Goal: Check status

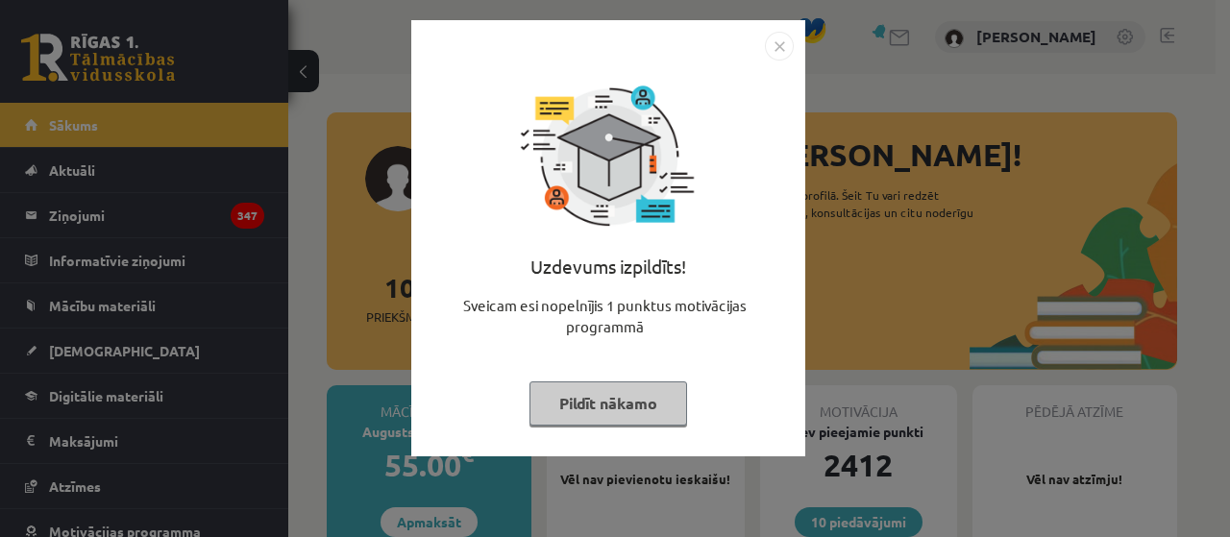
click at [657, 397] on button "Pildīt nākamo" at bounding box center [608, 403] width 158 height 44
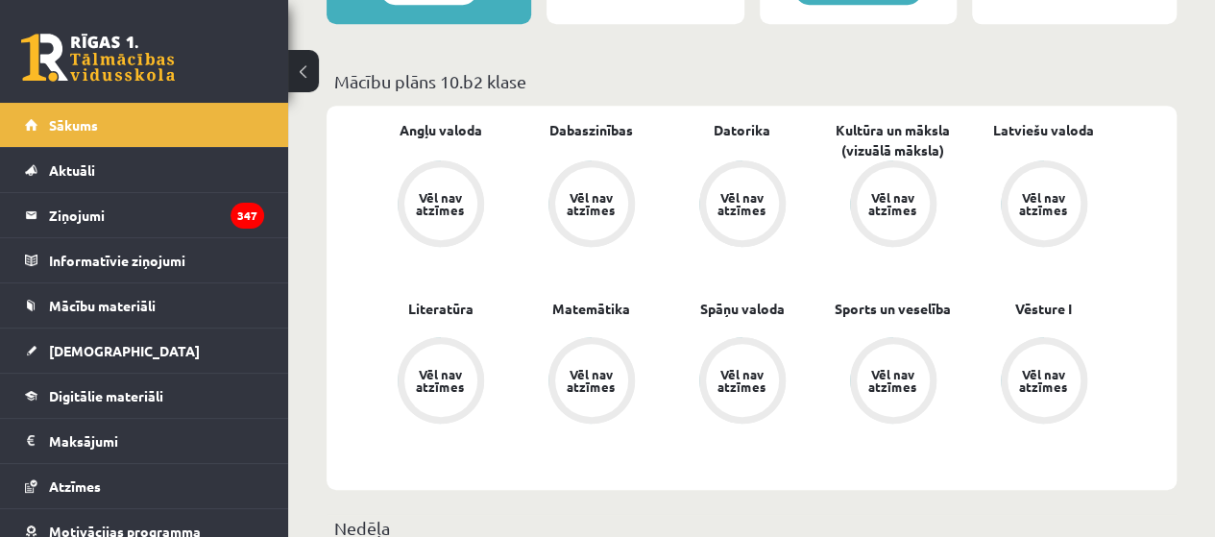
scroll to position [532, 0]
click at [830, 425] on link "Vēl nav atzīmes" at bounding box center [893, 382] width 151 height 90
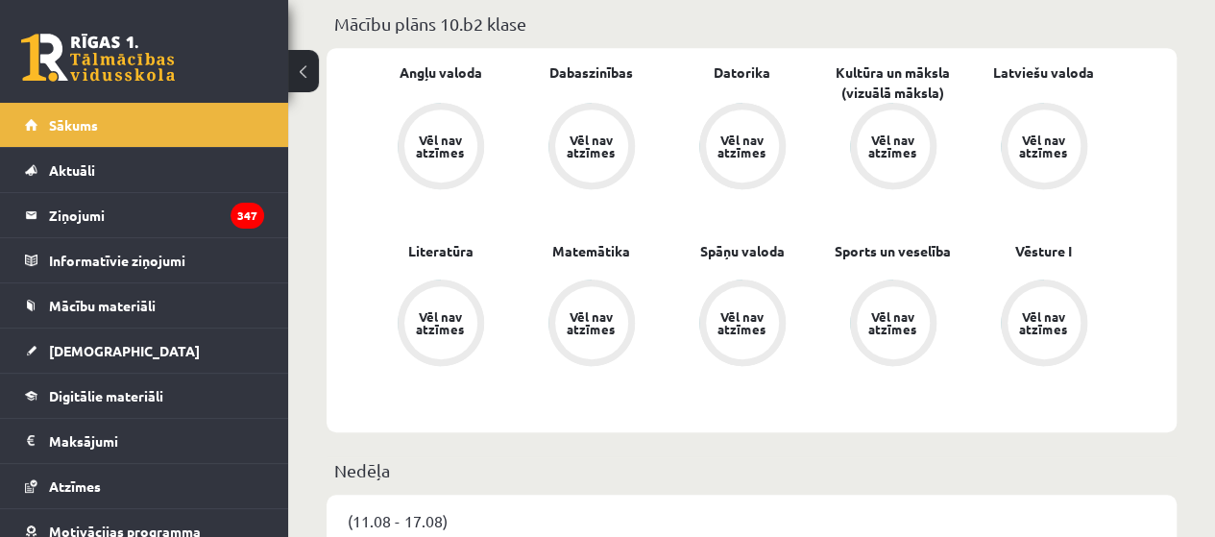
scroll to position [744, 0]
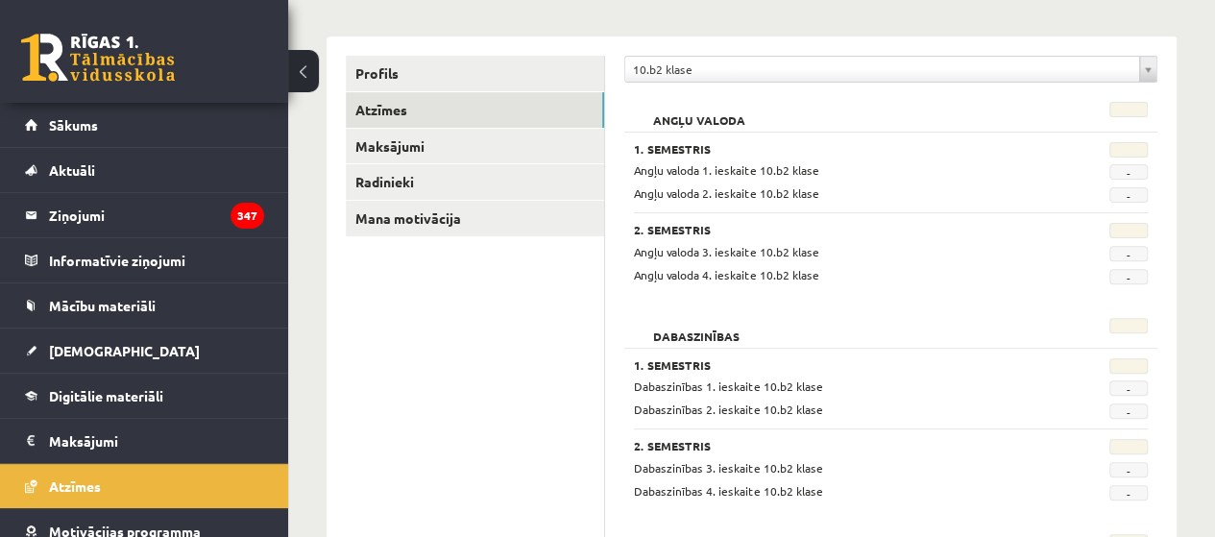
scroll to position [216, 0]
click at [58, 131] on span "Sākums" at bounding box center [73, 124] width 49 height 17
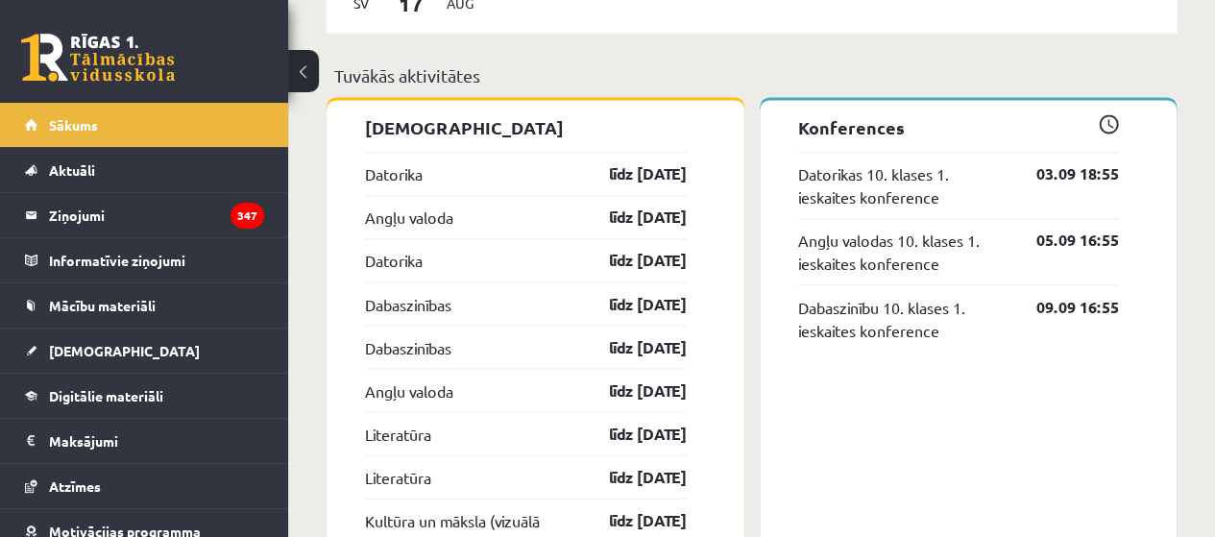
scroll to position [1515, 0]
